Goal: Transaction & Acquisition: Obtain resource

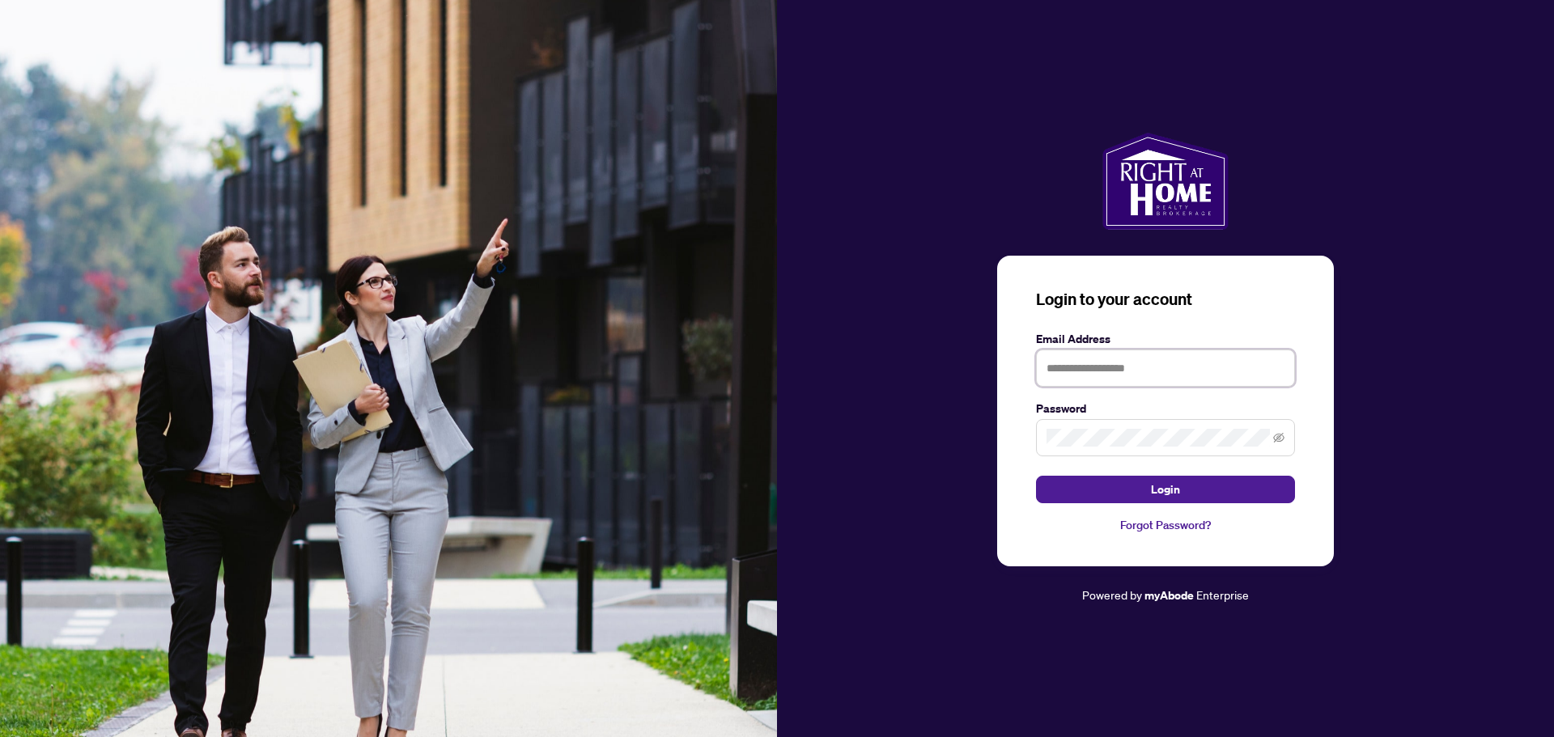
click at [1093, 372] on input "text" at bounding box center [1165, 368] width 259 height 37
type input "**********"
click at [1036, 476] on button "Login" at bounding box center [1165, 490] width 259 height 28
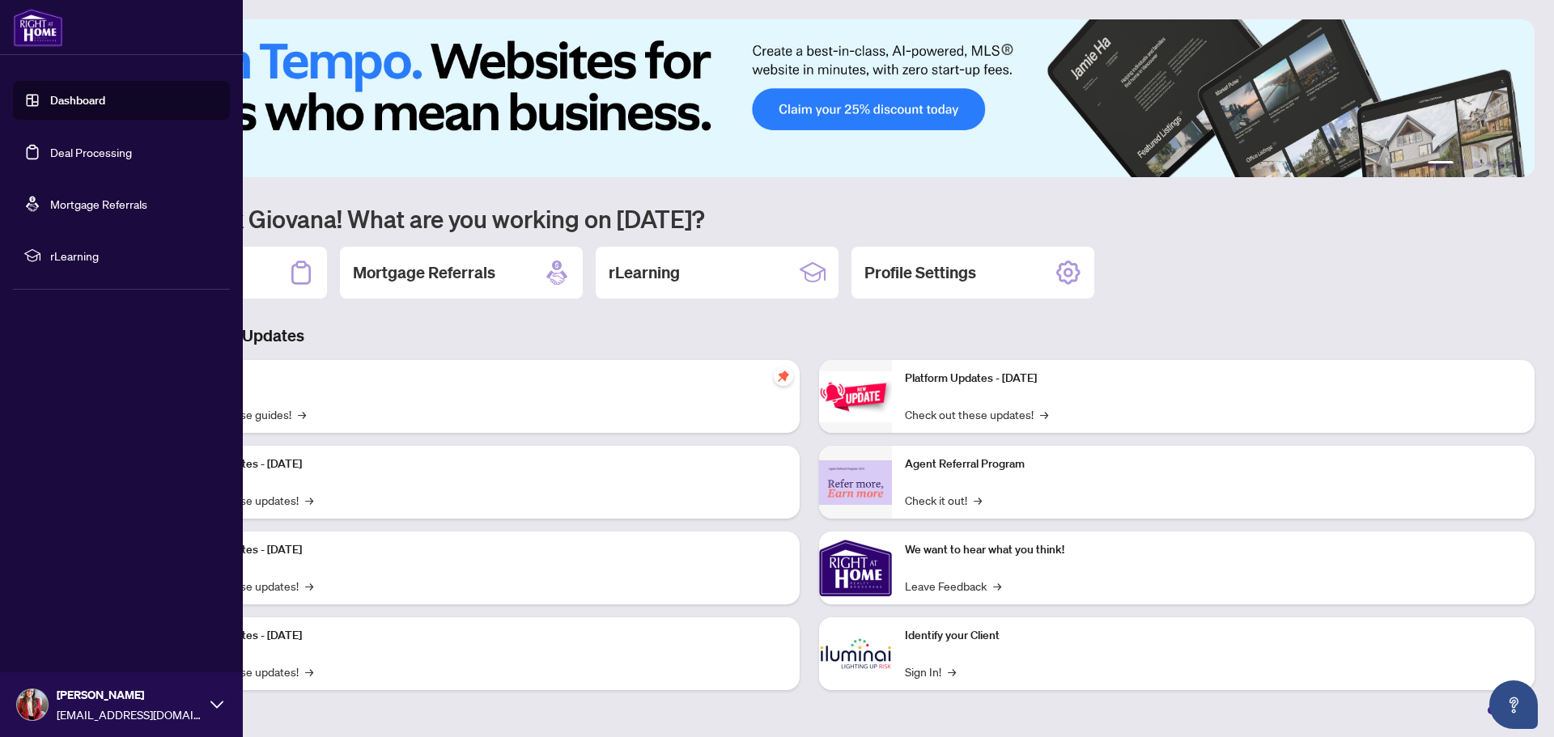
click at [56, 150] on link "Deal Processing" at bounding box center [91, 152] width 82 height 15
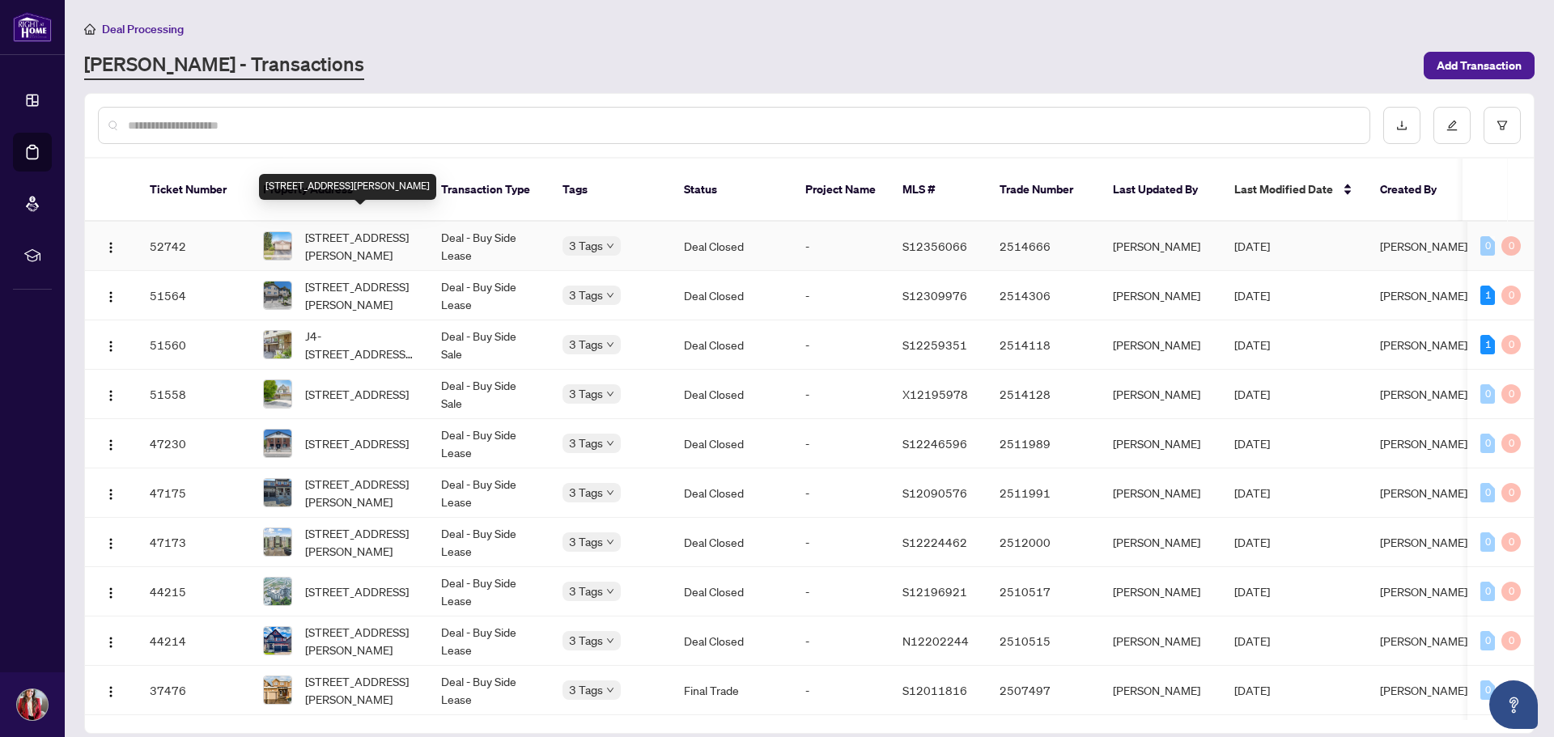
click at [363, 228] on span "[STREET_ADDRESS][PERSON_NAME]" at bounding box center [360, 246] width 110 height 36
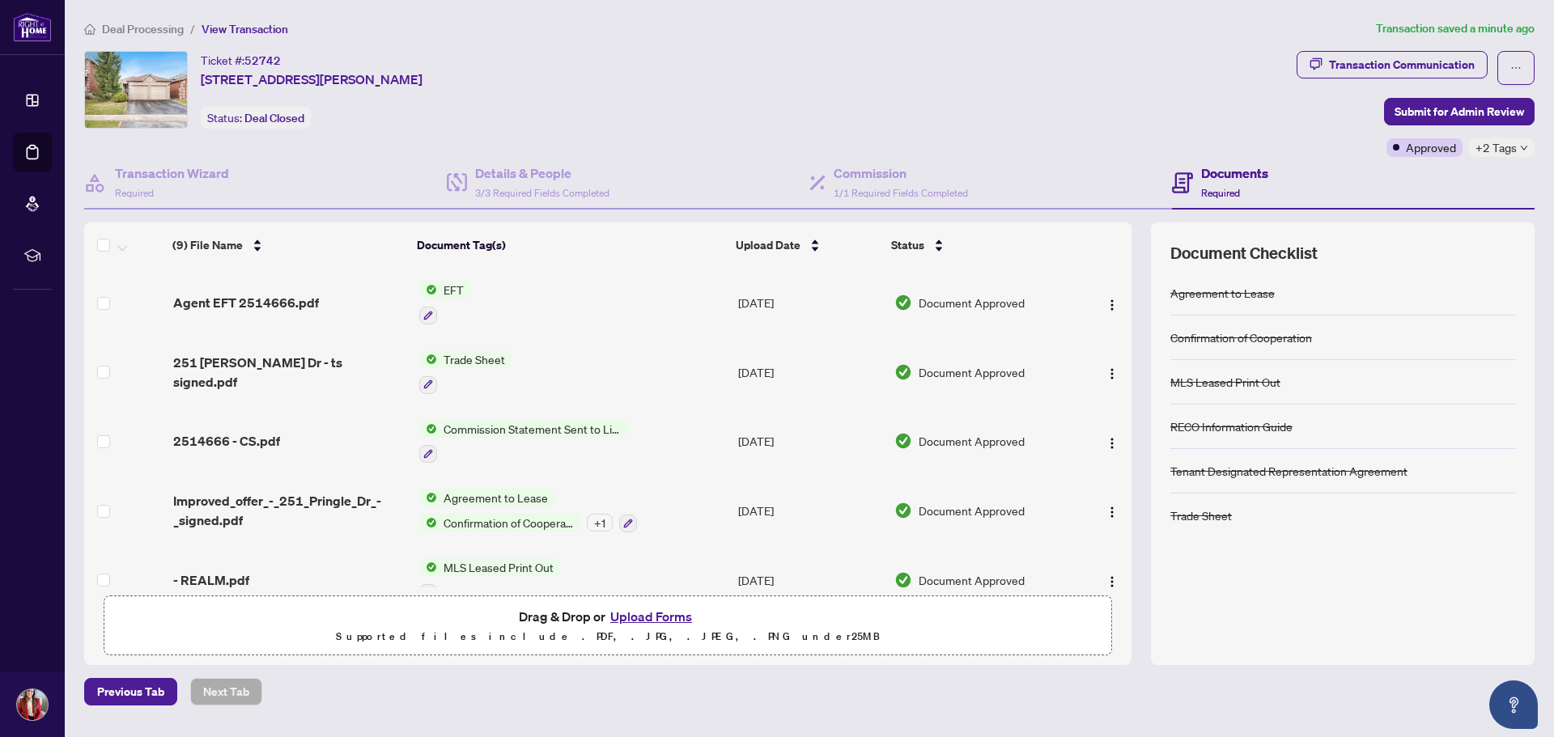
click at [562, 282] on td "EFT" at bounding box center [572, 303] width 319 height 70
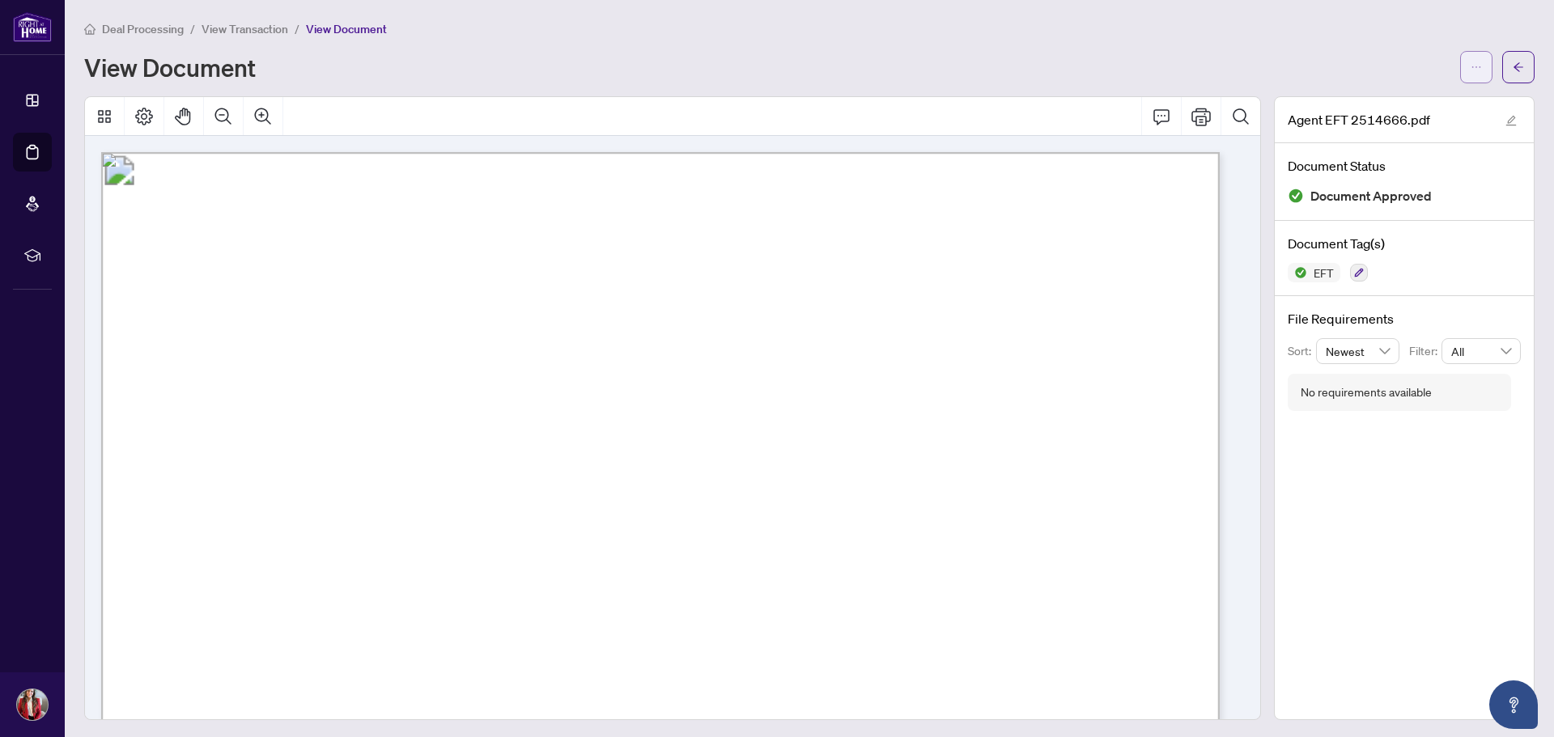
click at [1471, 66] on icon "ellipsis" at bounding box center [1476, 67] width 11 height 11
click at [1382, 93] on span "Download" at bounding box center [1405, 102] width 123 height 18
